Goal: Task Accomplishment & Management: Complete application form

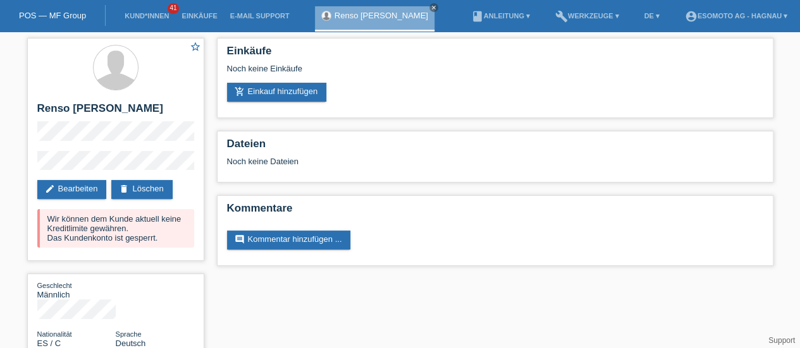
click at [63, 13] on link "POS — MF Group" at bounding box center [52, 15] width 67 height 9
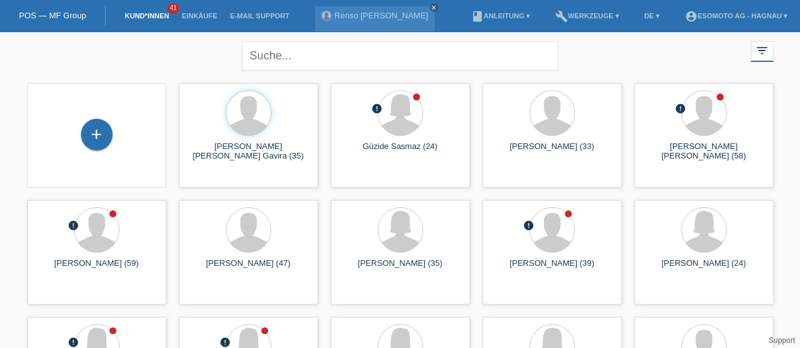
click at [89, 133] on div "+" at bounding box center [97, 134] width 30 height 21
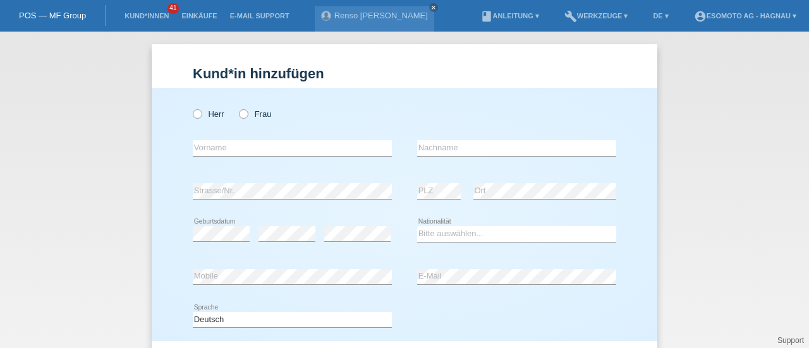
click at [191, 107] on icon at bounding box center [191, 107] width 0 height 0
click at [193, 113] on input "Herr" at bounding box center [197, 113] width 8 height 8
radio input "true"
click at [210, 149] on input "text" at bounding box center [292, 148] width 199 height 16
type input "[PERSON_NAME]"
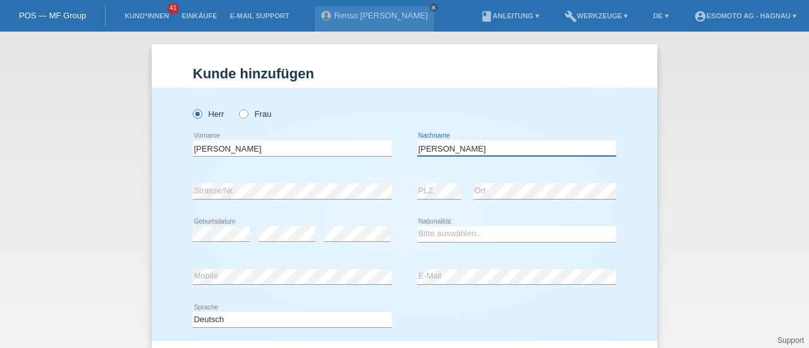
type input "[PERSON_NAME]"
click at [445, 229] on select "Bitte auswählen... Schweiz Deutschland Liechtenstein Österreich ------------ Af…" at bounding box center [516, 233] width 199 height 15
select select "CH"
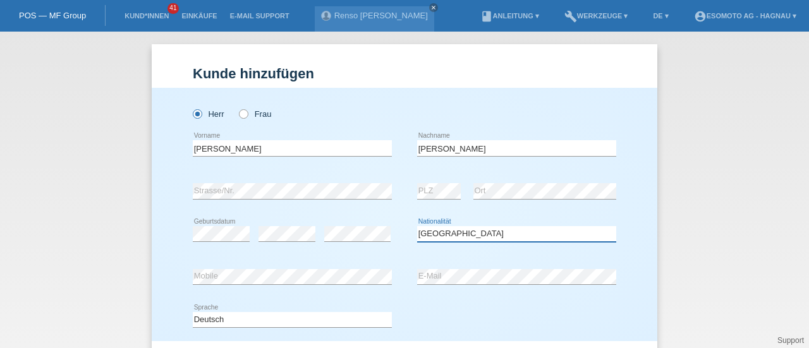
click at [417, 226] on select "Bitte auswählen... Schweiz Deutschland Liechtenstein Österreich ------------ Af…" at bounding box center [516, 233] width 199 height 15
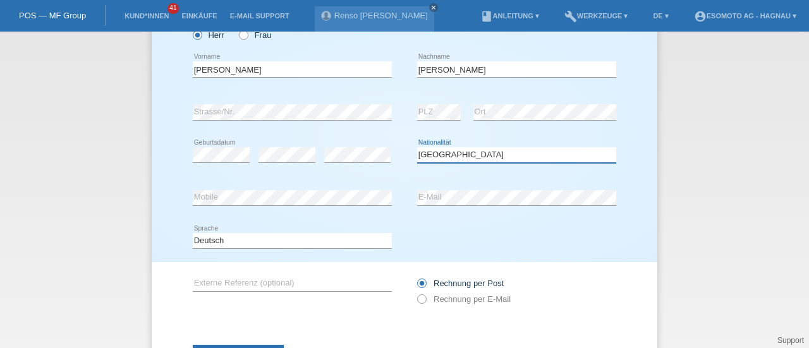
scroll to position [87, 0]
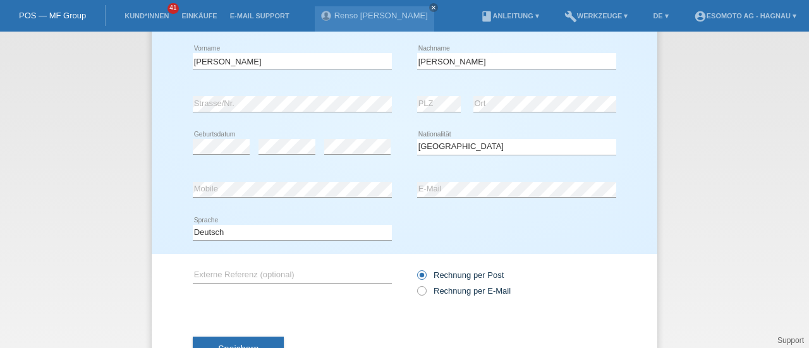
click at [384, 216] on div "Deutsch Français Italiano English error Sprache" at bounding box center [292, 233] width 199 height 43
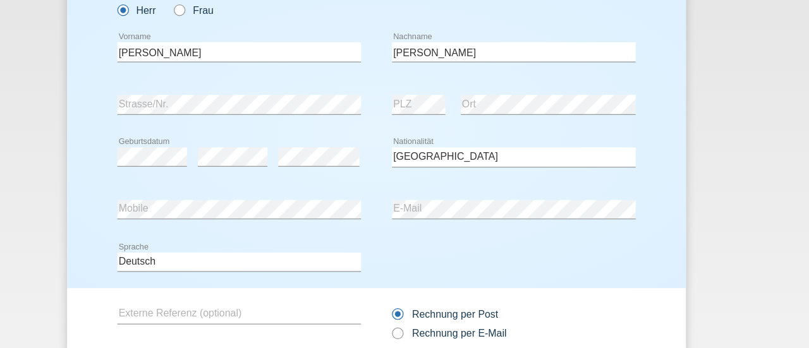
scroll to position [137, 0]
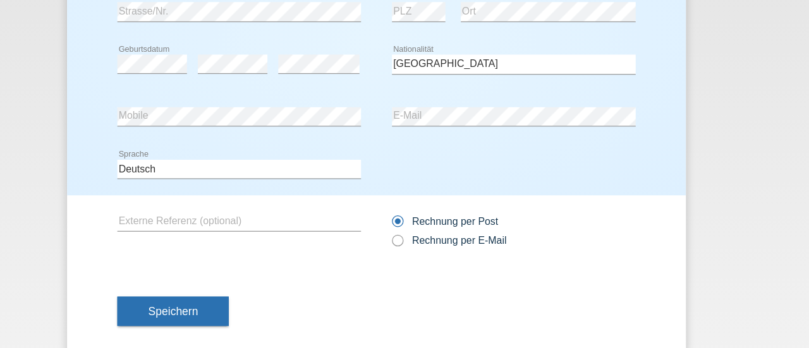
click at [248, 297] on span "Speichern" at bounding box center [238, 300] width 40 height 10
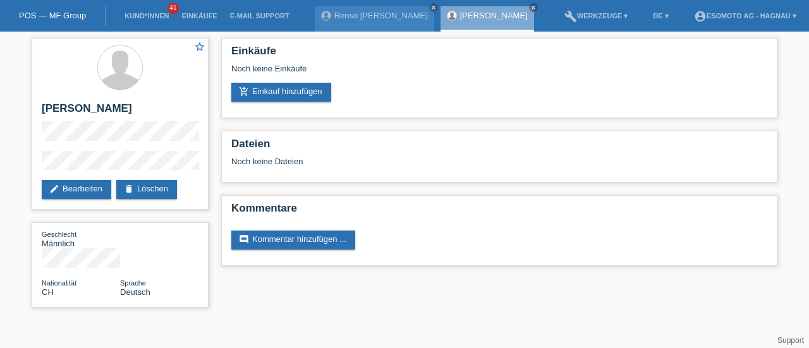
click at [267, 94] on link "add_shopping_cart Einkauf hinzufügen" at bounding box center [281, 92] width 100 height 19
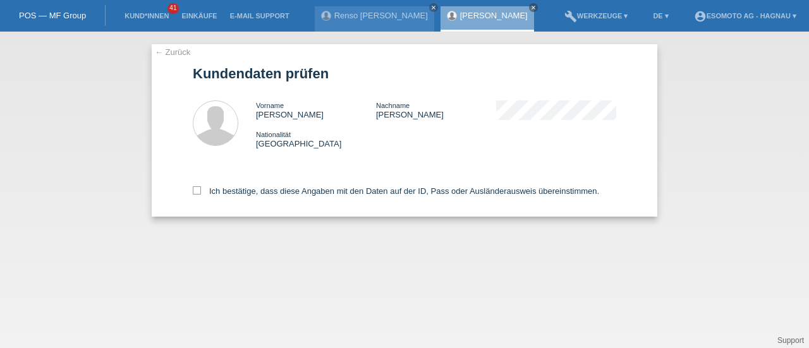
click at [197, 189] on icon at bounding box center [197, 190] width 8 height 8
click at [197, 189] on input "Ich bestätige, dass diese Angaben mit den Daten auf der ID, Pass oder Ausländer…" at bounding box center [197, 190] width 8 height 8
checkbox input "true"
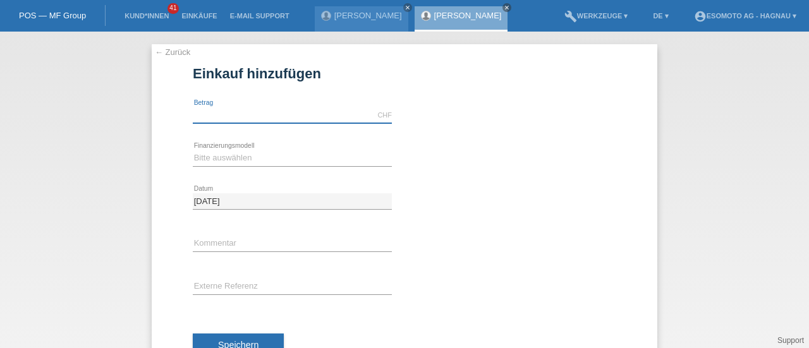
click at [214, 116] on input "text" at bounding box center [292, 115] width 199 height 16
type input "3020.00"
click at [176, 144] on div "← Zurück Einkauf hinzufügen Verfügbarer Betrag: 3020.00 CHF error Betrag" at bounding box center [405, 213] width 506 height 338
click at [220, 156] on select "Bitte auswählen Fixe Raten Kauf auf Rechnung mit Teilzahlungsoption" at bounding box center [292, 157] width 199 height 15
select select "69"
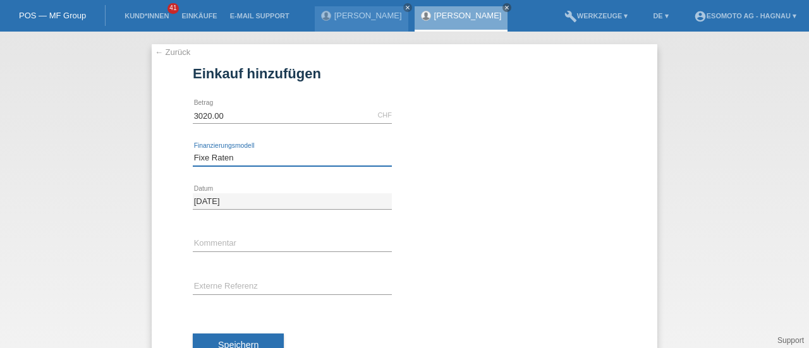
click at [193, 150] on select "Bitte auswählen Fixe Raten Kauf auf Rechnung mit Teilzahlungsoption" at bounding box center [292, 157] width 199 height 15
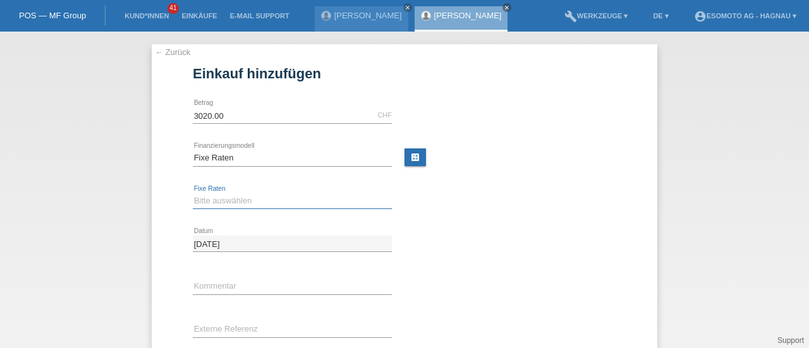
click at [269, 204] on select "Bitte auswählen 12 Raten 24 Raten 36 Raten 48 Raten" at bounding box center [292, 200] width 199 height 15
select select "138"
click at [193, 193] on select "Bitte auswählen 12 Raten 24 Raten 36 Raten 48 Raten" at bounding box center [292, 200] width 199 height 15
click at [415, 156] on link "calculate" at bounding box center [415, 158] width 21 height 18
type input "3020.00"
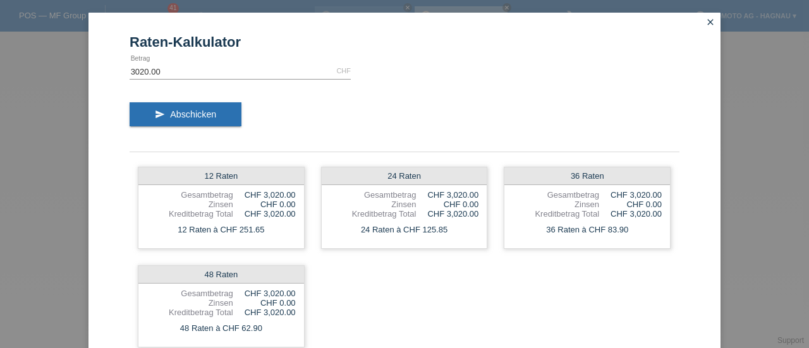
click at [705, 22] on icon "close" at bounding box center [710, 22] width 10 height 10
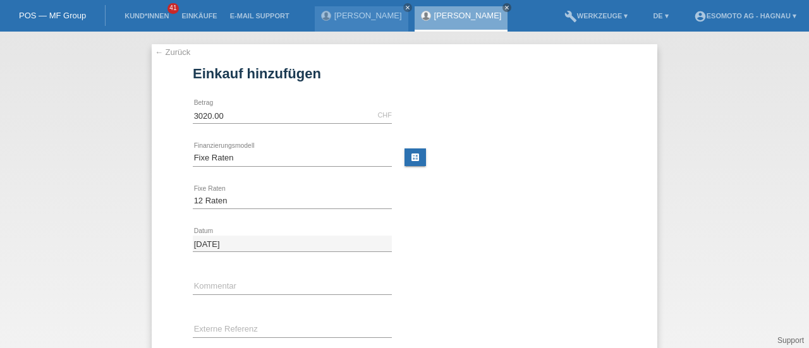
scroll to position [87, 0]
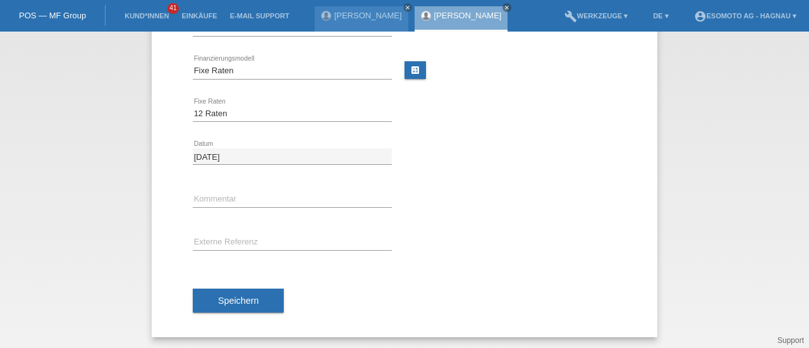
click at [212, 300] on button "Speichern" at bounding box center [238, 301] width 91 height 24
